Goal: Navigation & Orientation: Find specific page/section

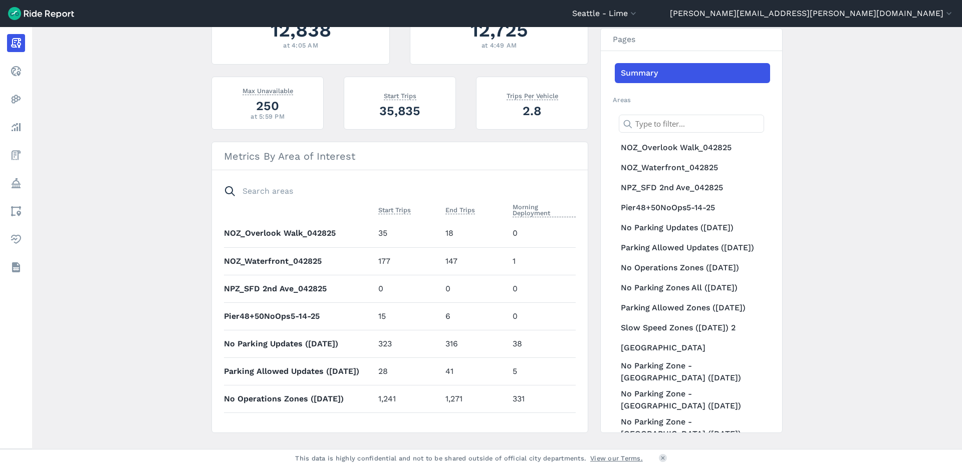
scroll to position [328, 0]
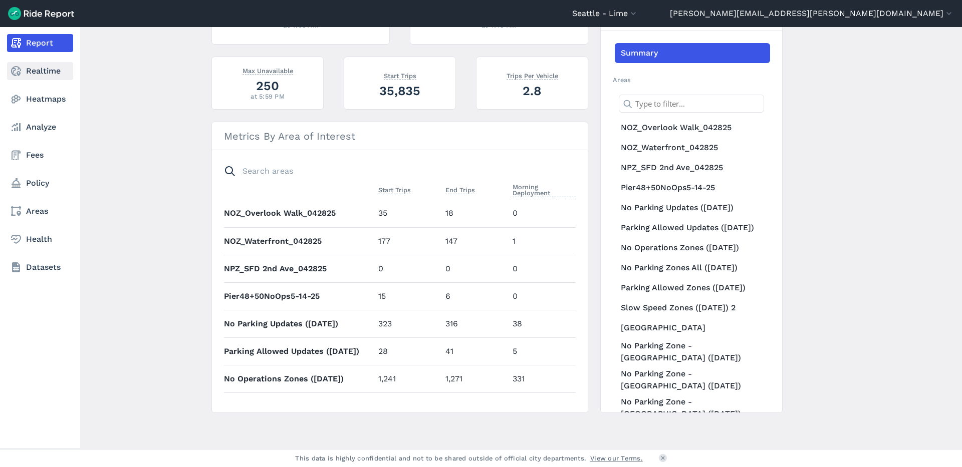
click at [49, 73] on link "Realtime" at bounding box center [40, 71] width 66 height 18
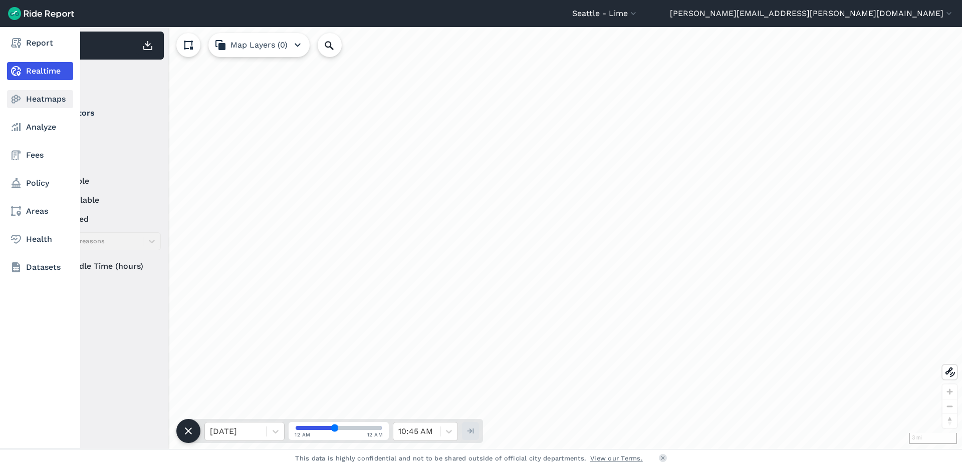
click at [49, 97] on link "Heatmaps" at bounding box center [40, 99] width 66 height 18
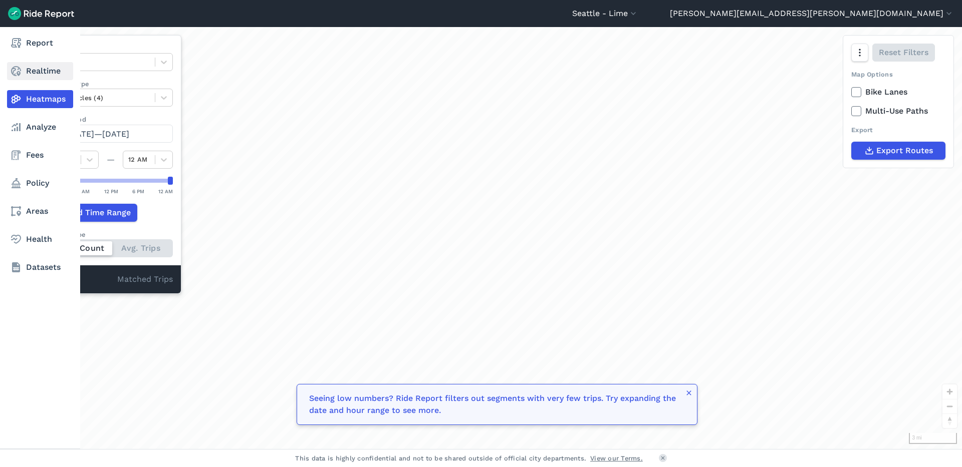
click at [45, 72] on link "Realtime" at bounding box center [40, 71] width 66 height 18
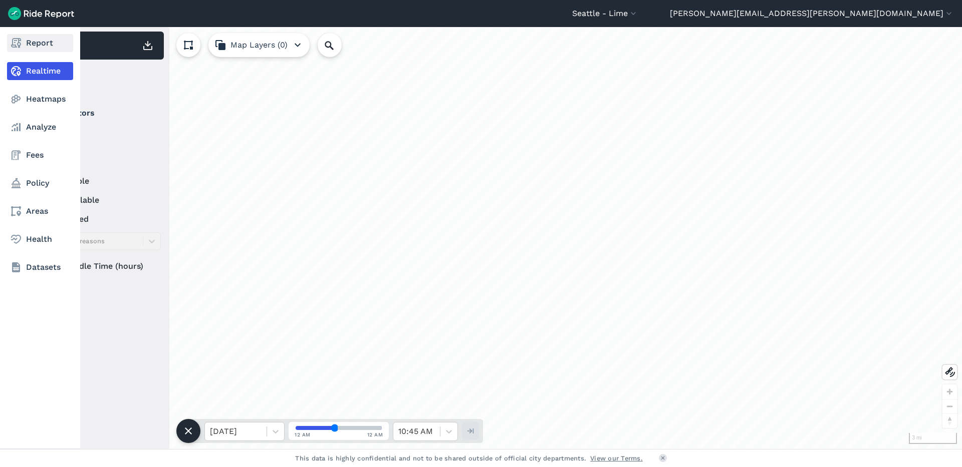
click at [42, 49] on link "Report" at bounding box center [40, 43] width 66 height 18
